Goal: Obtain resource: Obtain resource

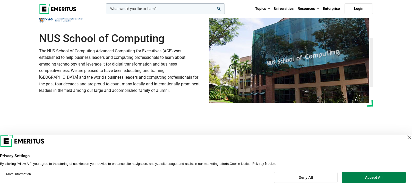
scroll to position [27, 0]
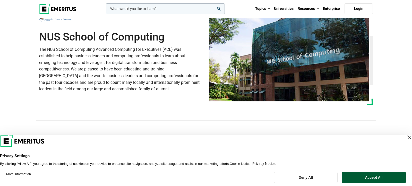
click at [360, 177] on button "Accept All" at bounding box center [374, 177] width 64 height 11
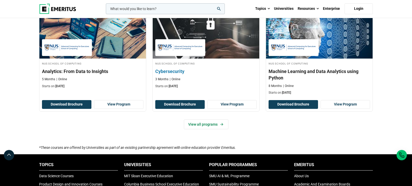
scroll to position [352, 0]
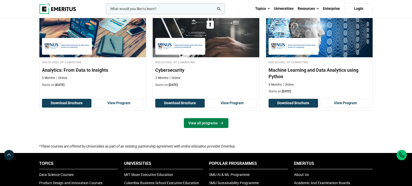
click at [210, 123] on link "View all programs" at bounding box center [206, 123] width 45 height 10
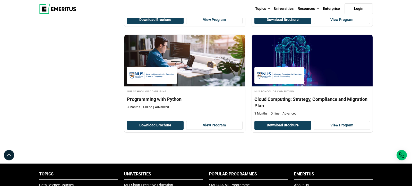
scroll to position [379, 0]
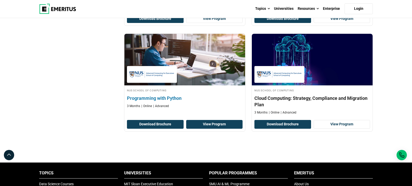
click at [203, 125] on link "View Program" at bounding box center [214, 124] width 57 height 9
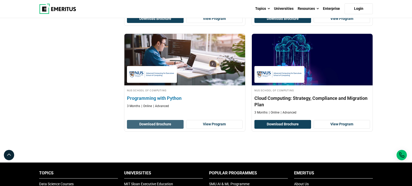
click at [153, 122] on button "Download Brochure" at bounding box center [155, 124] width 57 height 9
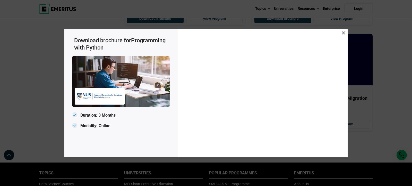
click at [345, 33] on icon at bounding box center [343, 32] width 3 height 3
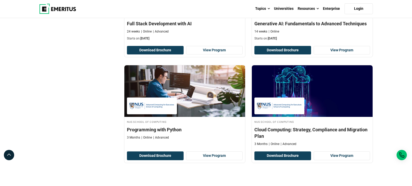
scroll to position [352, 0]
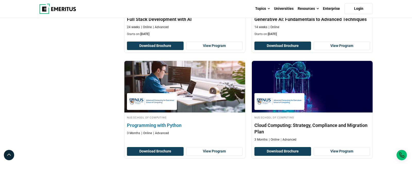
click at [147, 132] on p "Online" at bounding box center [146, 133] width 11 height 4
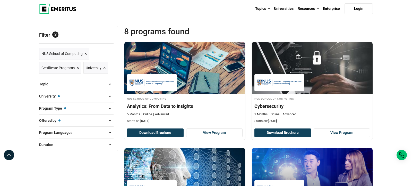
scroll to position [54, 0]
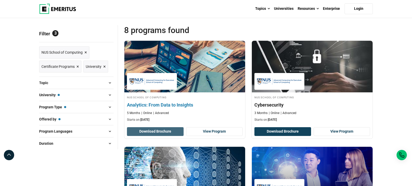
click at [153, 132] on button "Download Brochure" at bounding box center [155, 131] width 57 height 9
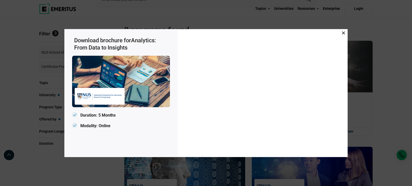
click at [344, 35] on span at bounding box center [343, 33] width 3 height 6
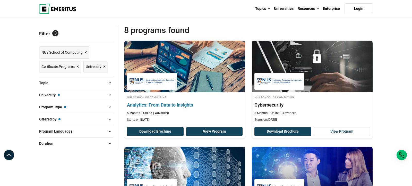
click at [228, 133] on link "View Program" at bounding box center [214, 131] width 57 height 9
